Goal: Check status

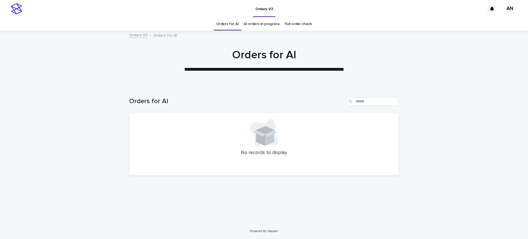
click at [266, 26] on link "AI orders in progress" at bounding box center [262, 24] width 36 height 13
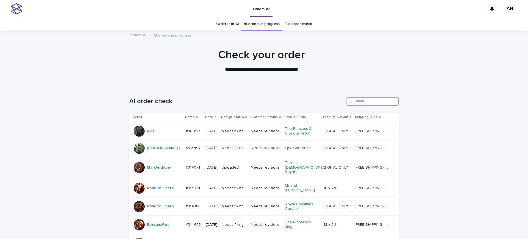
click at [375, 105] on input "Search" at bounding box center [372, 101] width 52 height 9
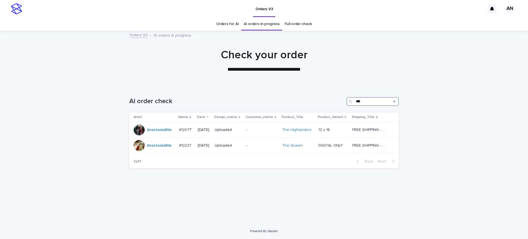
type input "***"
click at [230, 25] on link "Orders for AI" at bounding box center [227, 24] width 23 height 13
